Goal: Use online tool/utility: Utilize a website feature to perform a specific function

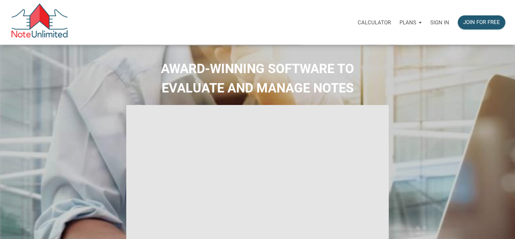
select select
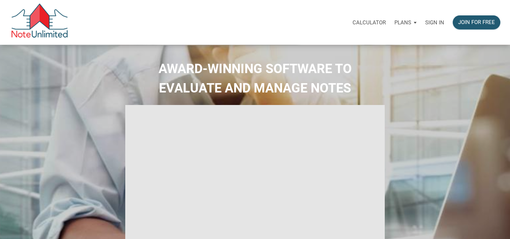
type input "Introduction to new features"
select select
click at [430, 24] on p "Sign in" at bounding box center [434, 22] width 19 height 6
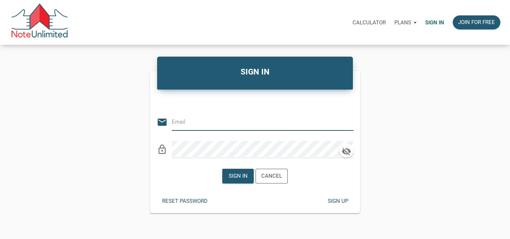
type input "[PERSON_NAME][EMAIL_ADDRESS][PERSON_NAME][DOMAIN_NAME]"
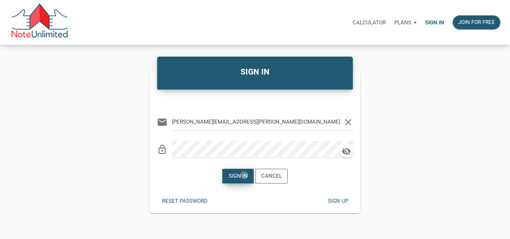
click at [244, 175] on div "Sign in" at bounding box center [238, 176] width 19 height 8
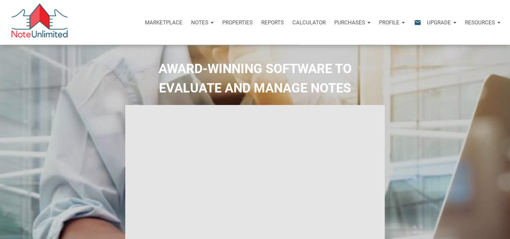
type input "Introduction to new features"
select select
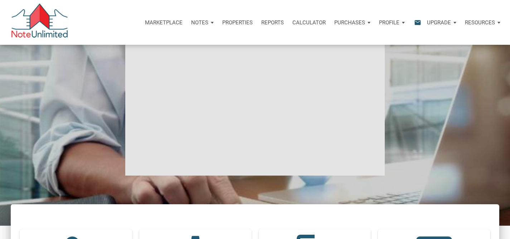
scroll to position [86, 0]
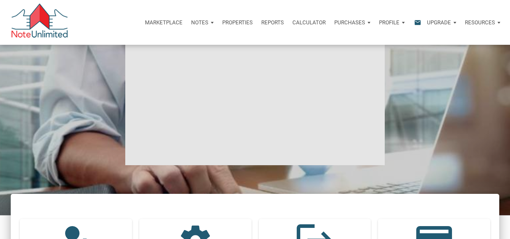
click at [319, 21] on p "Calculator" at bounding box center [308, 22] width 33 height 6
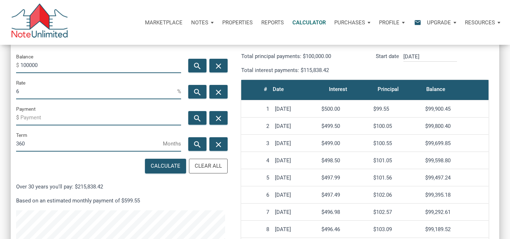
scroll to position [73, 0]
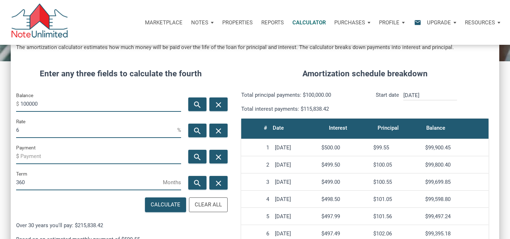
drag, startPoint x: 44, startPoint y: 106, endPoint x: 0, endPoint y: 93, distance: 45.6
click at [0, 92] on div "CALCULATOR The amortization calculator estimates how much money will be paid ov…" at bounding box center [255, 178] width 510 height 413
type input "76800"
click at [43, 159] on input "Payment" at bounding box center [100, 156] width 161 height 16
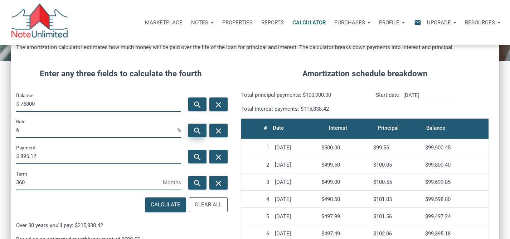
type input "895.12"
click at [191, 130] on div "search" at bounding box center [197, 130] width 18 height 14
type input "13.76"
type input "-895.12"
drag, startPoint x: 34, startPoint y: 132, endPoint x: 0, endPoint y: 125, distance: 35.1
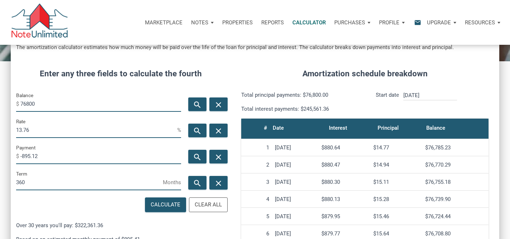
click at [5, 126] on div "CALCULATOR The amortization calculator estimates how much money will be paid ov…" at bounding box center [255, 178] width 510 height 413
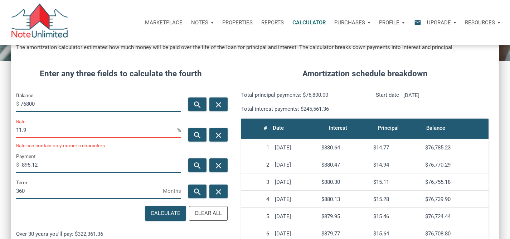
scroll to position [357546, 357402]
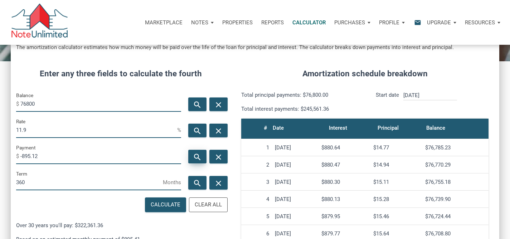
type input "11.9"
click at [199, 159] on icon "search" at bounding box center [197, 156] width 9 height 9
drag, startPoint x: 41, startPoint y: 156, endPoint x: 21, endPoint y: 156, distance: 19.7
click at [21, 156] on input "-784.07" at bounding box center [100, 156] width 161 height 16
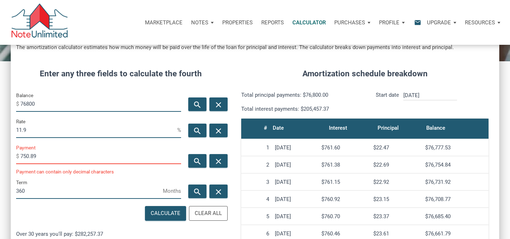
scroll to position [357546, 357402]
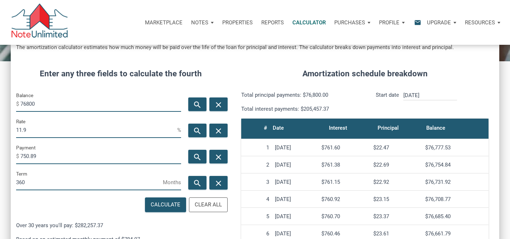
type input "750.89"
click at [197, 130] on icon "search" at bounding box center [197, 130] width 9 height 9
type input "11.34"
type input "-750.89"
